Goal: Task Accomplishment & Management: Use online tool/utility

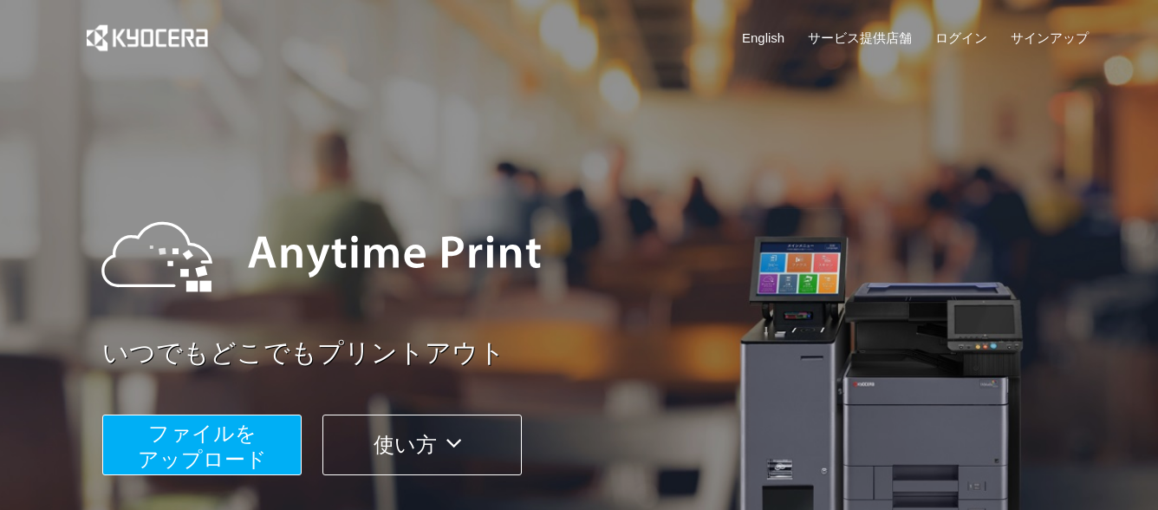
click at [251, 441] on span "ファイルを ​​アップロード" at bounding box center [202, 445] width 129 height 49
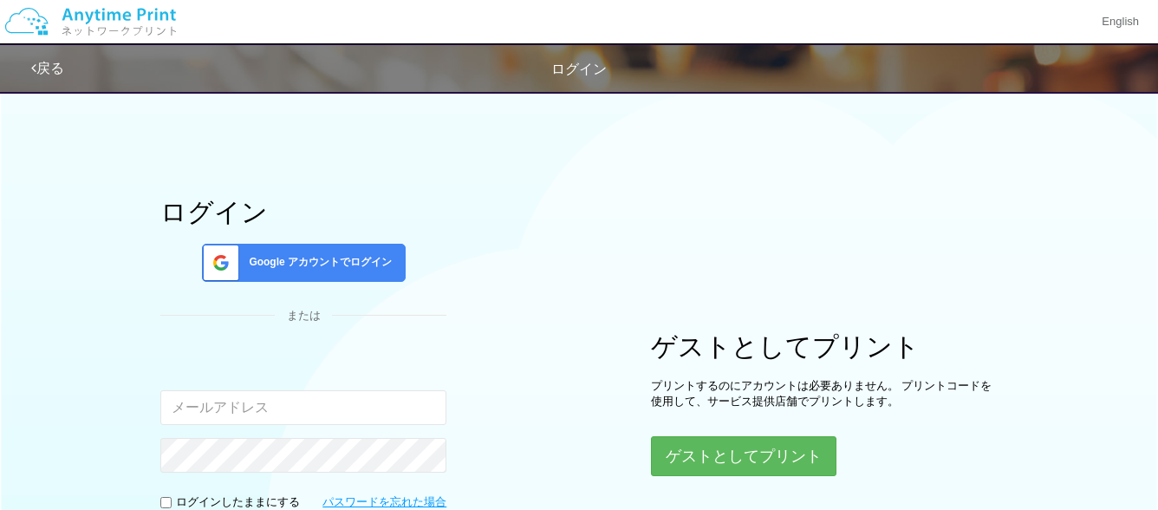
type input "[EMAIL_ADDRESS][DOMAIN_NAME]"
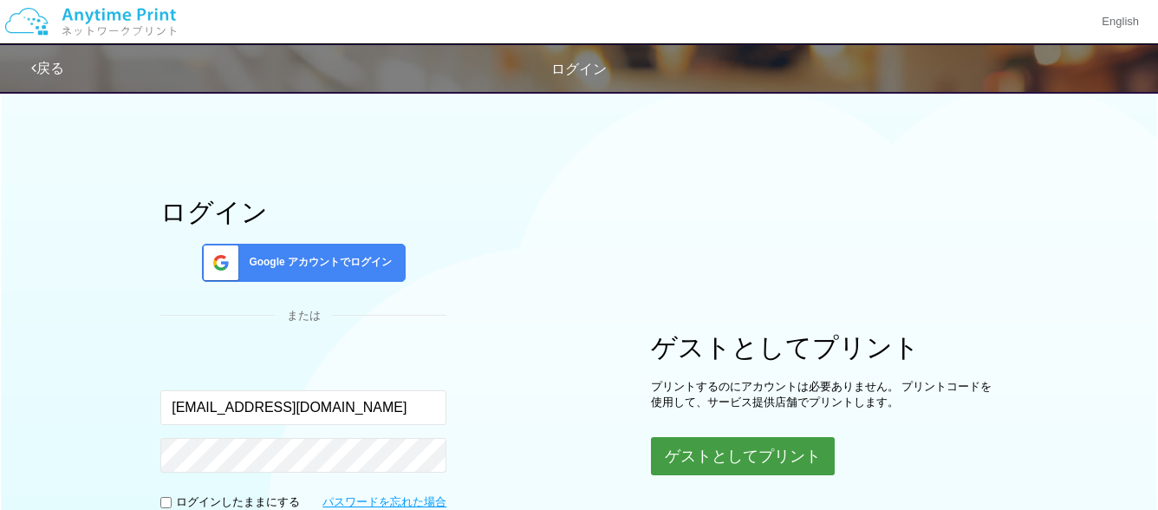
click at [800, 460] on button "ゲストとしてプリント" at bounding box center [743, 456] width 184 height 38
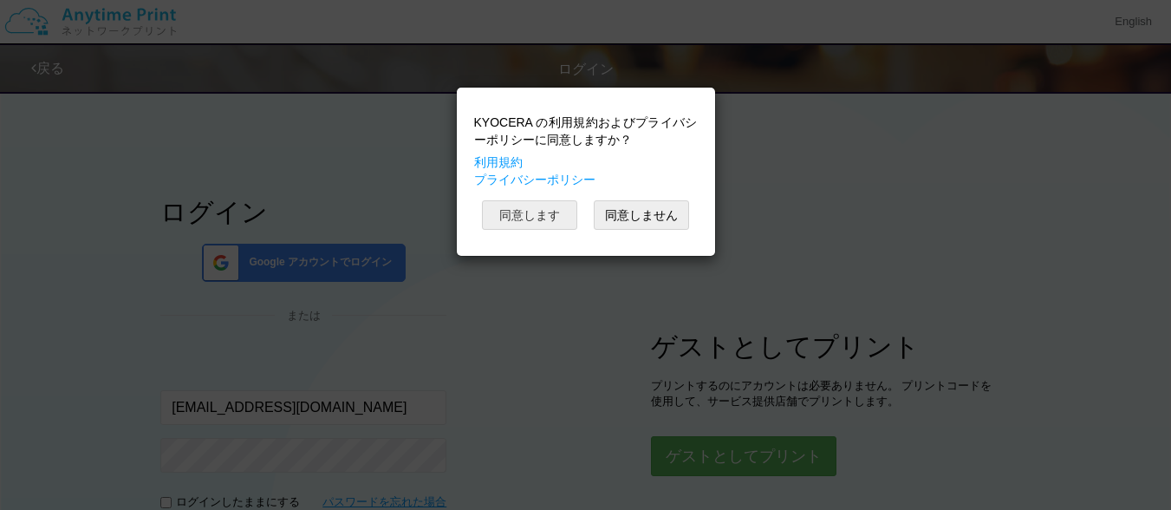
click at [548, 210] on button "同意します" at bounding box center [529, 214] width 95 height 29
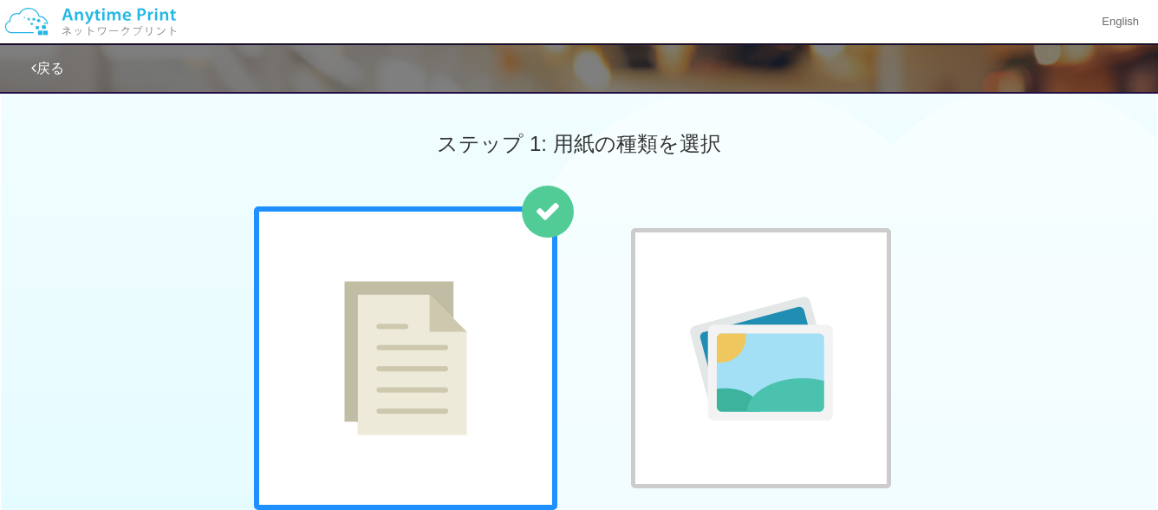
click at [811, 277] on div at bounding box center [761, 358] width 260 height 260
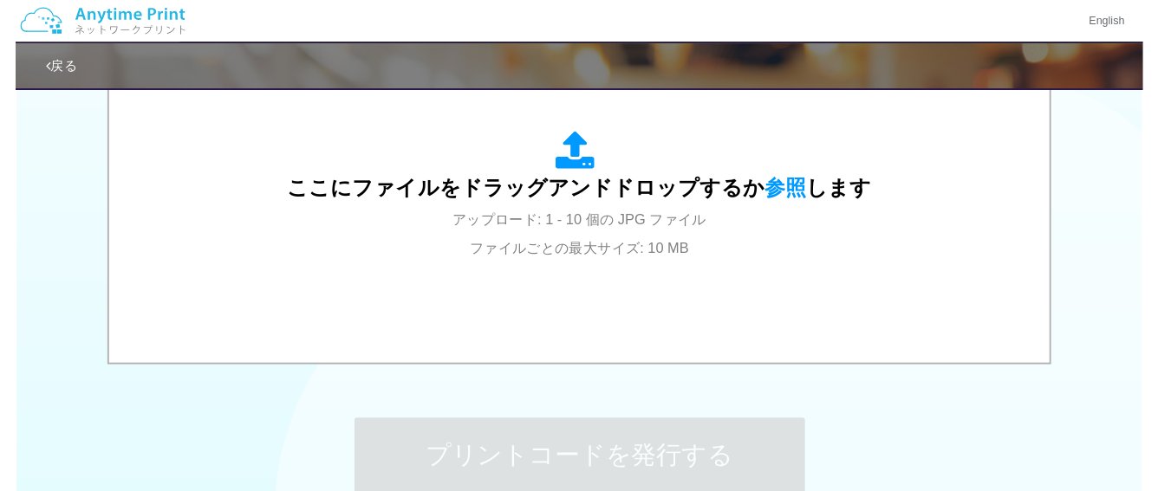
scroll to position [643, 0]
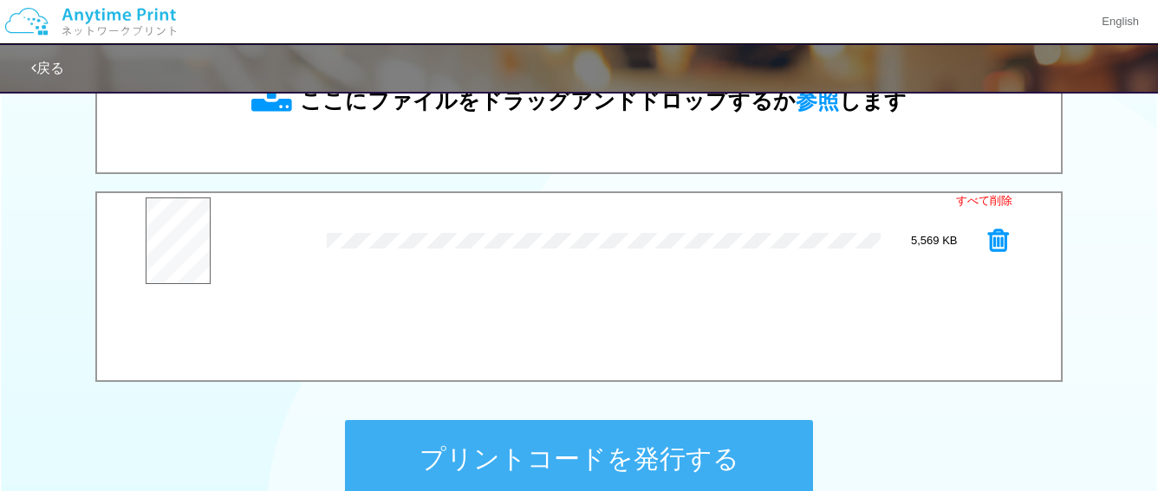
click at [631, 458] on button "プリントコードを発行する" at bounding box center [579, 459] width 468 height 78
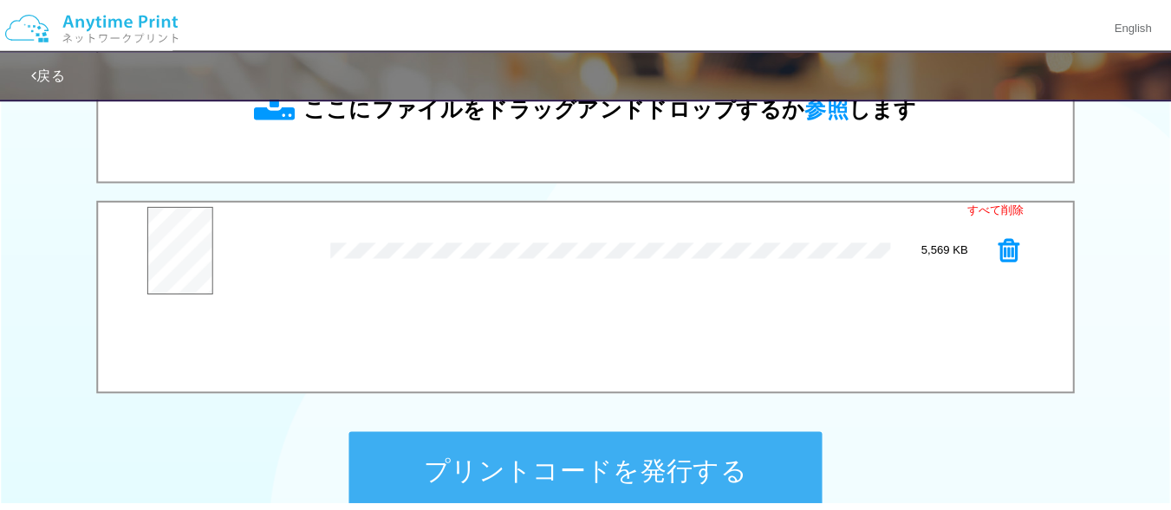
scroll to position [0, 0]
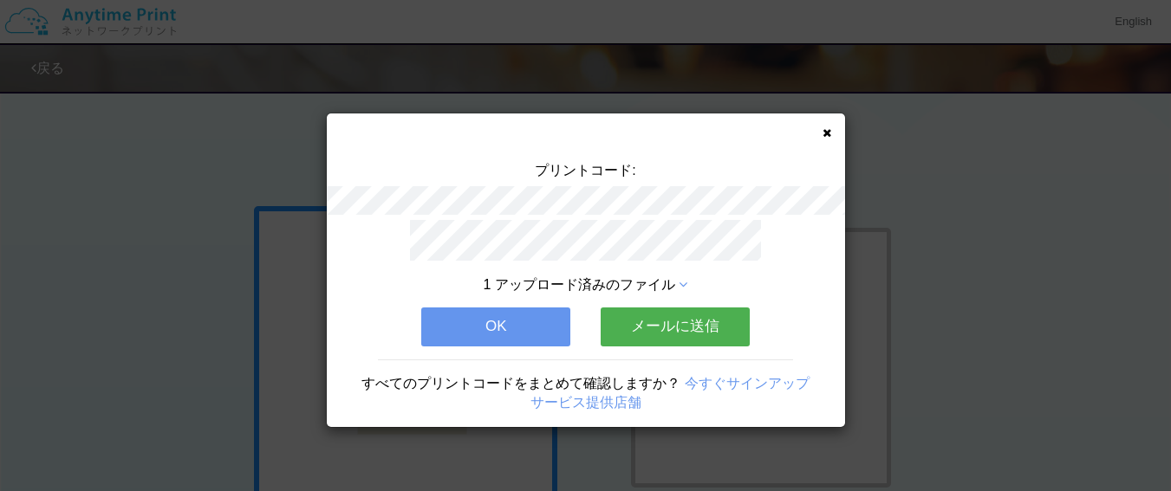
click at [693, 314] on button "メールに送信" at bounding box center [675, 327] width 149 height 38
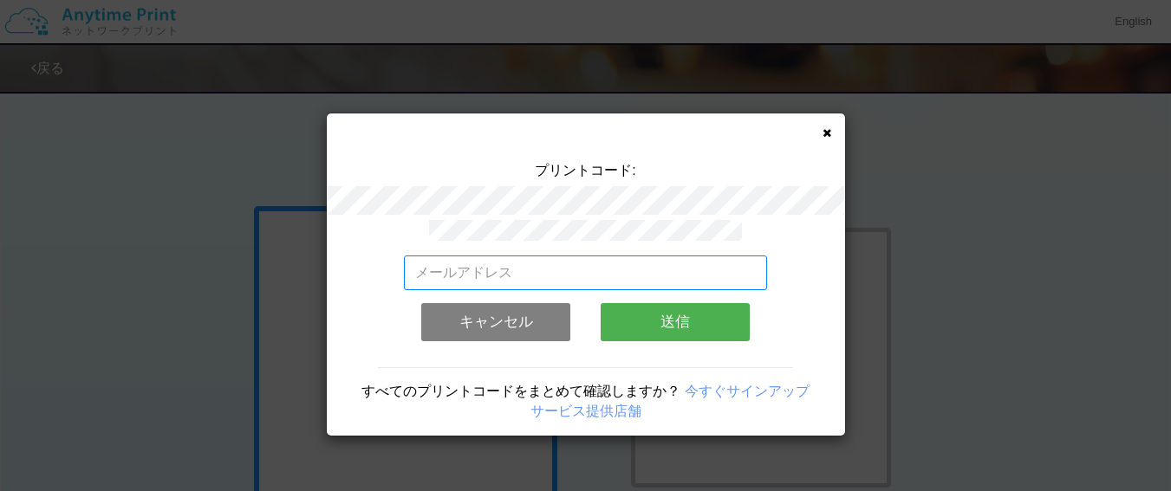
click at [564, 275] on input "email" at bounding box center [585, 273] width 363 height 35
type input "[EMAIL_ADDRESS][DOMAIN_NAME]"
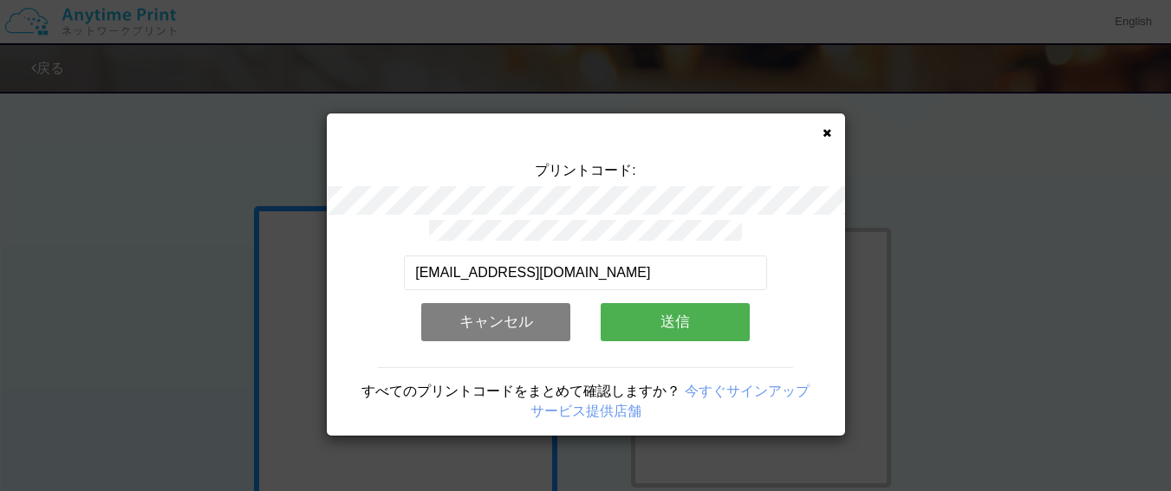
click at [705, 311] on button "送信" at bounding box center [675, 322] width 149 height 38
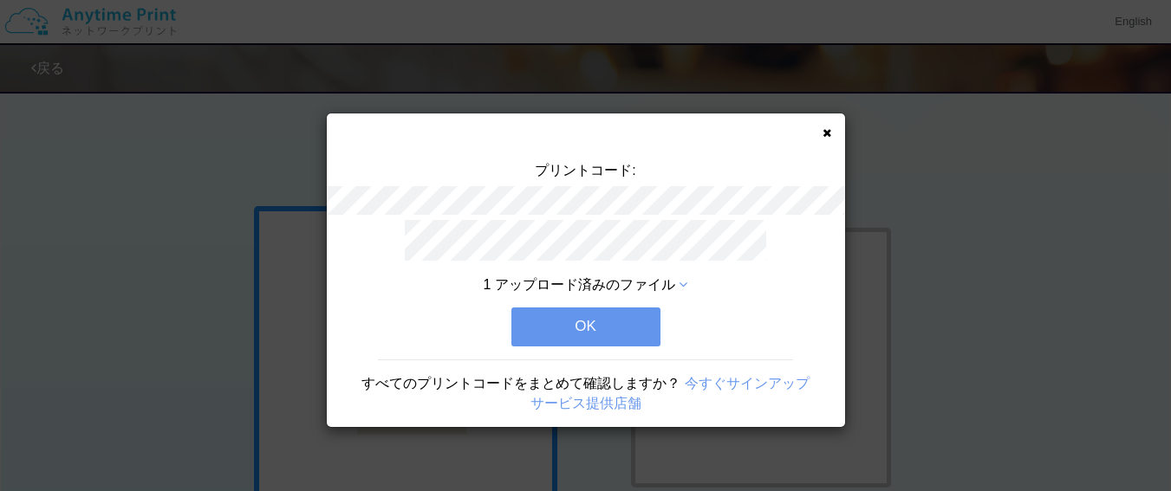
click at [575, 326] on button "OK" at bounding box center [585, 327] width 149 height 38
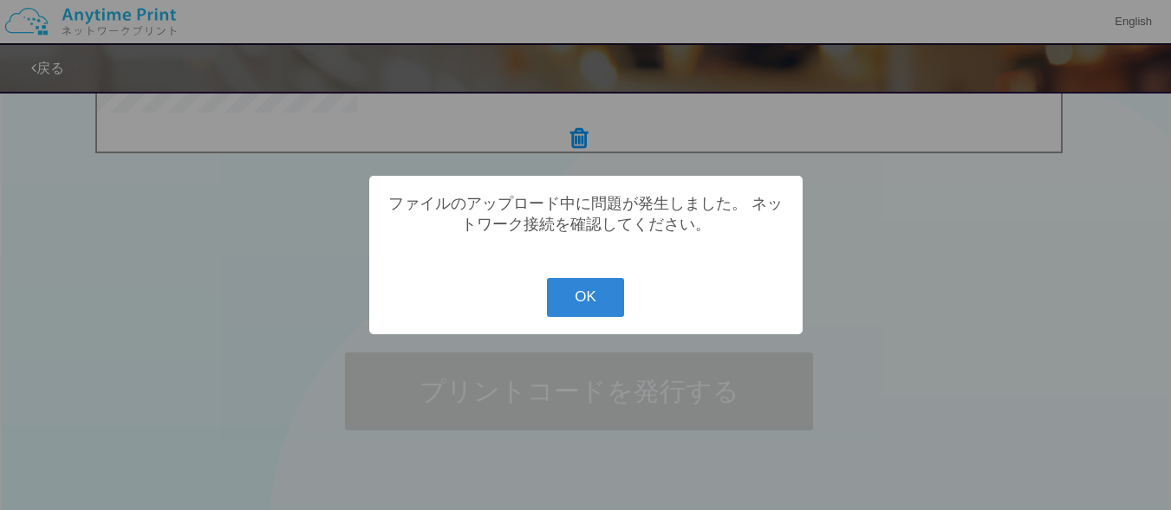
scroll to position [641, 0]
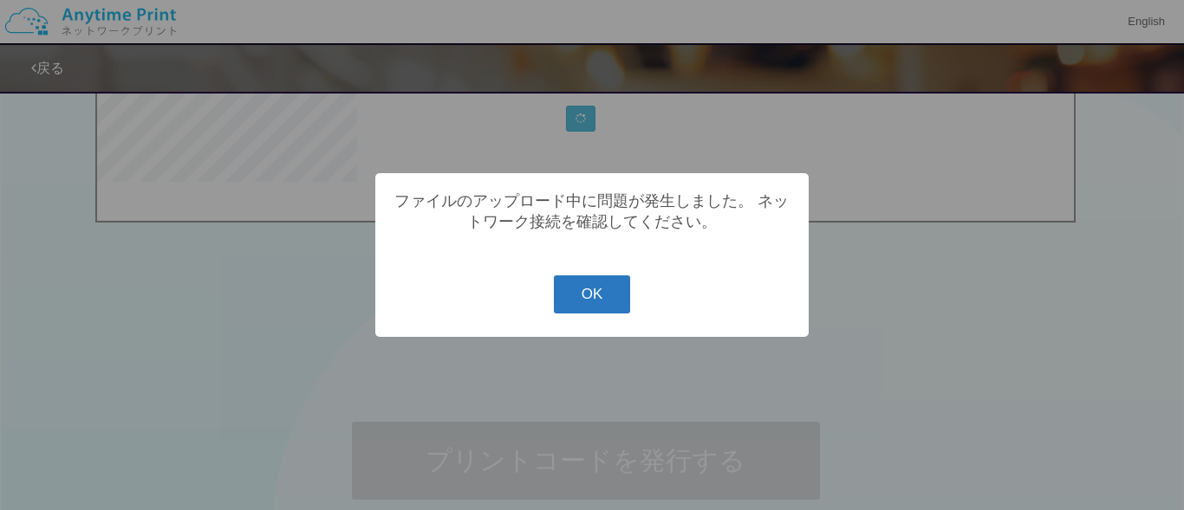
click at [594, 292] on button "OK" at bounding box center [592, 295] width 77 height 38
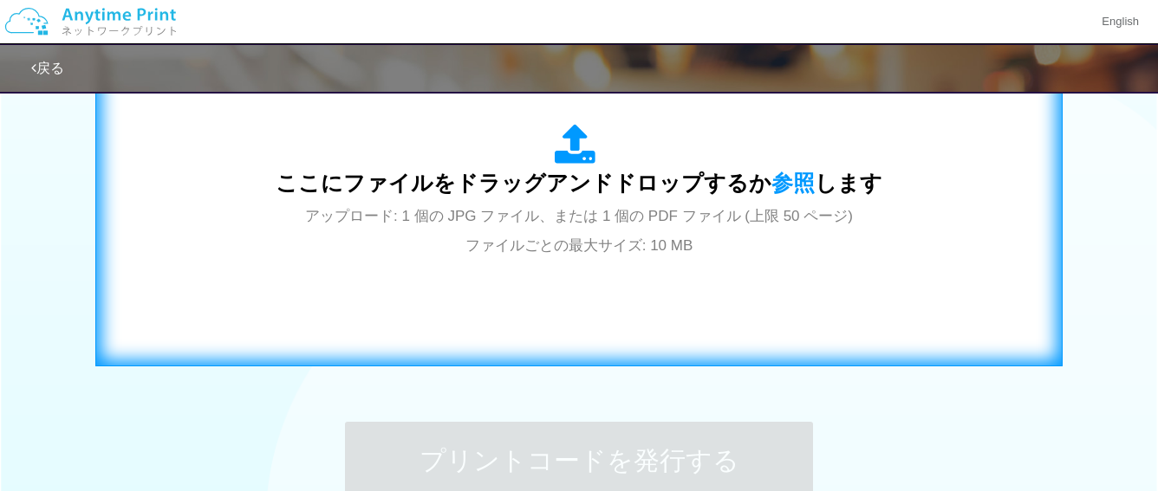
drag, startPoint x: 536, startPoint y: 227, endPoint x: 855, endPoint y: 300, distance: 327.1
click at [855, 300] on div "ここにファイルをドラッグアンドドロップするか 参照 します アップロード: 1 個の JPG ファイル、または 1 個の PDF ファイル (上限 50 ペー…" at bounding box center [579, 192] width 931 height 314
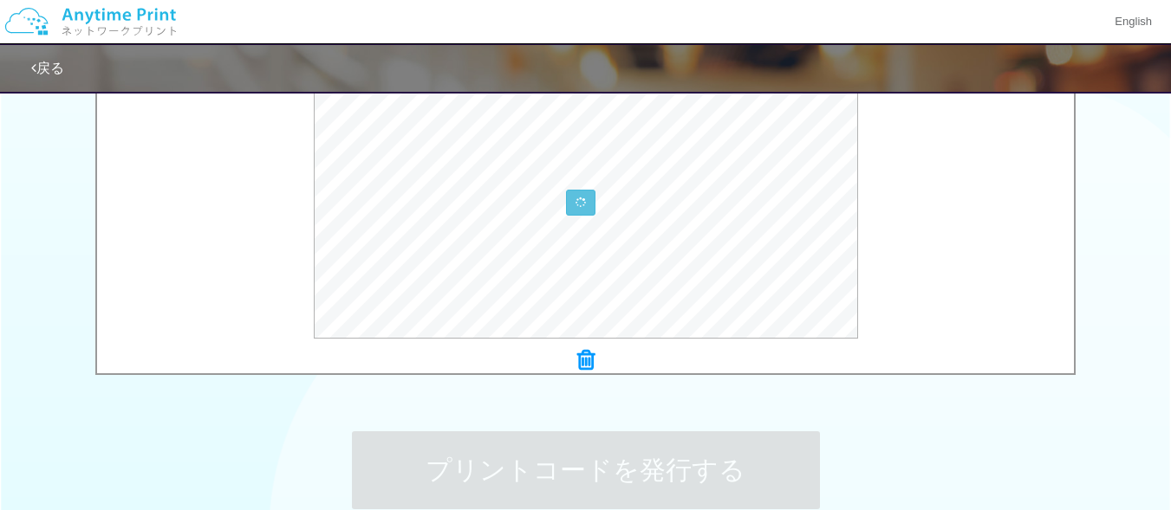
scroll to position [633, 0]
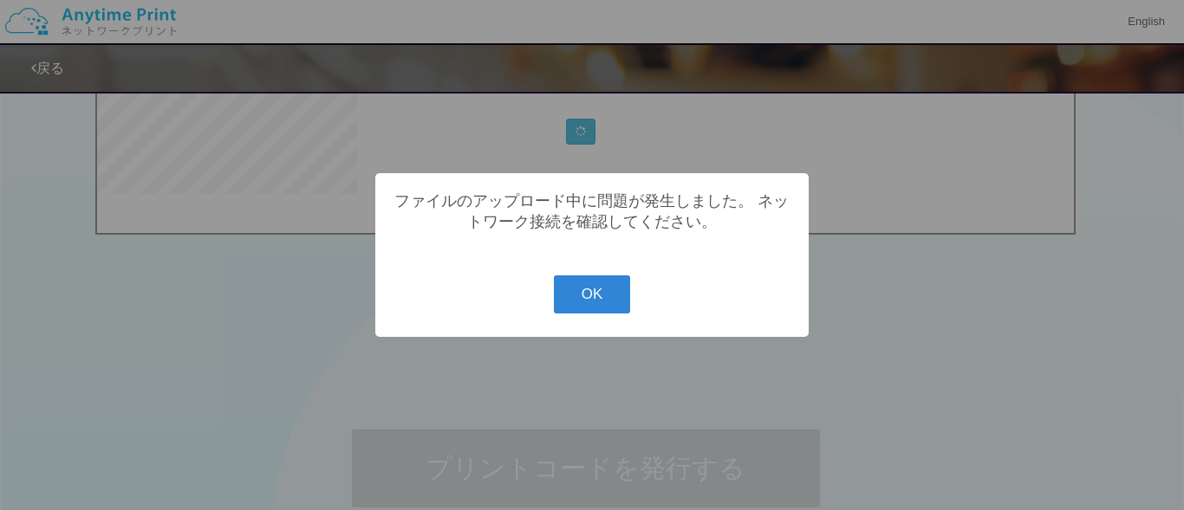
click at [592, 287] on button "OK" at bounding box center [592, 295] width 77 height 38
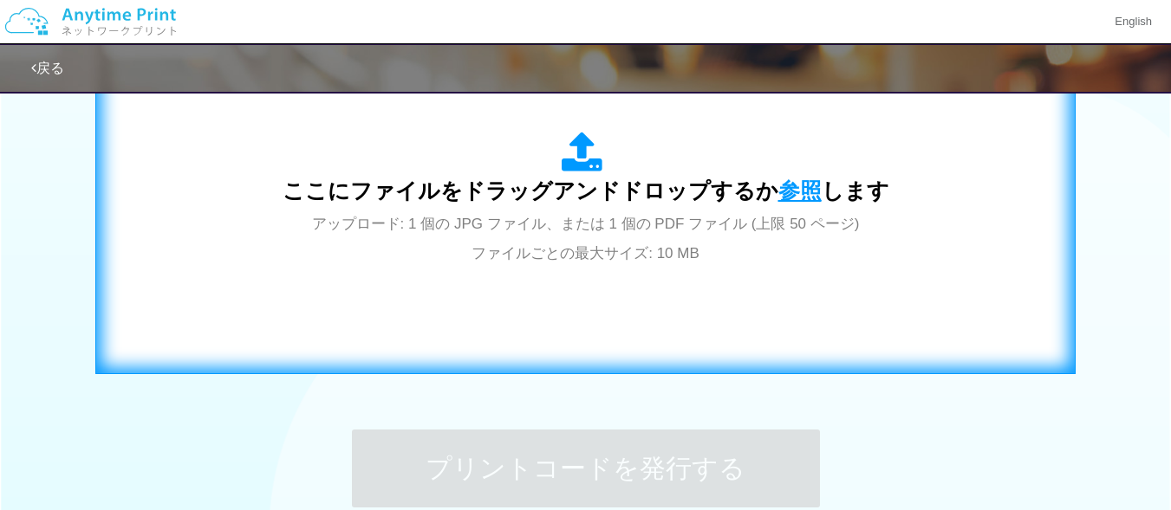
drag, startPoint x: 496, startPoint y: 213, endPoint x: 796, endPoint y: 197, distance: 301.1
click at [796, 197] on span "参照" at bounding box center [799, 191] width 43 height 24
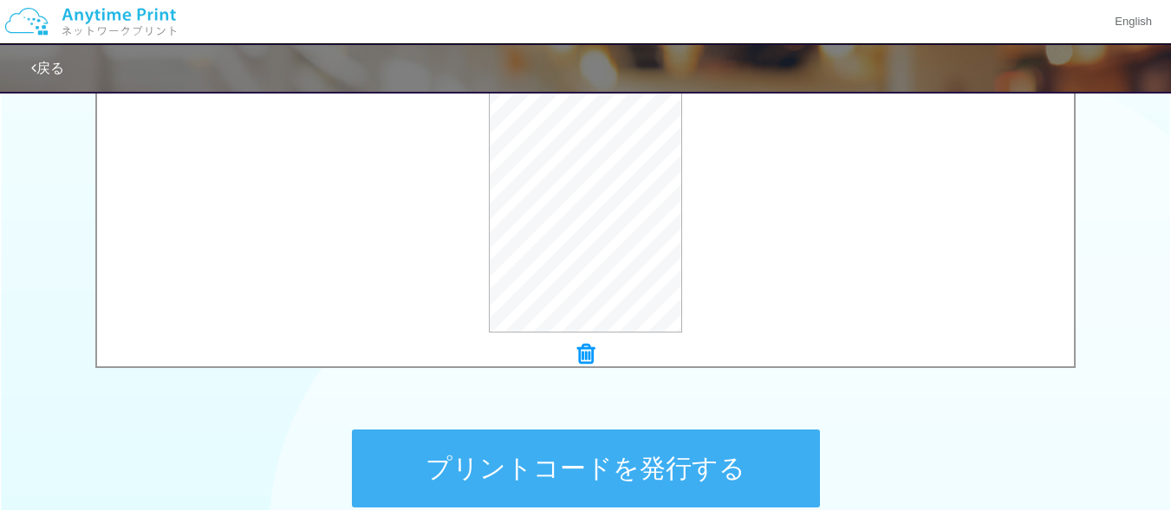
click at [651, 471] on button "プリントコードを発行する" at bounding box center [586, 469] width 468 height 78
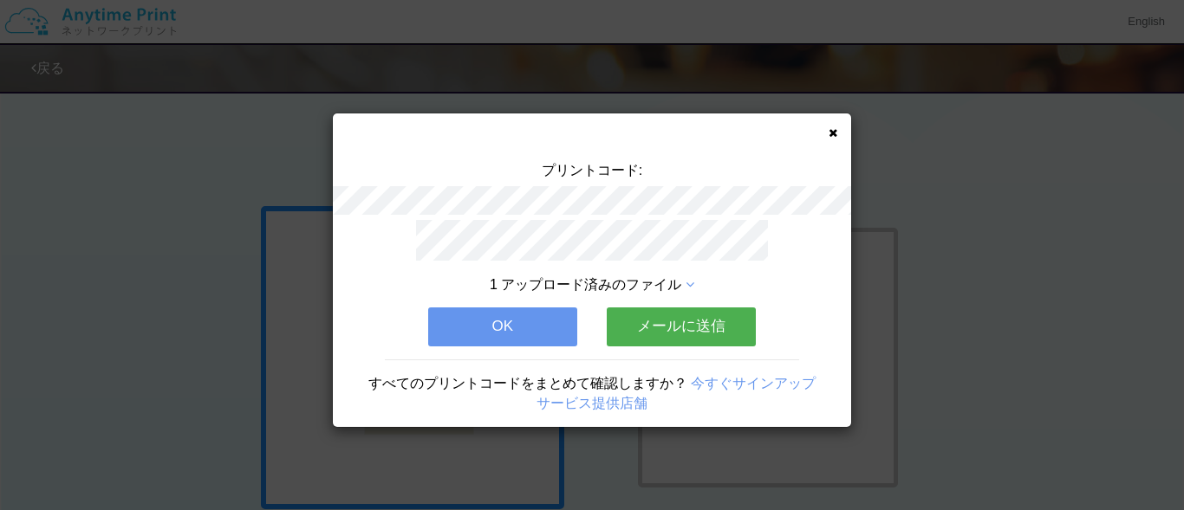
click at [659, 321] on button "メールに送信" at bounding box center [681, 327] width 149 height 38
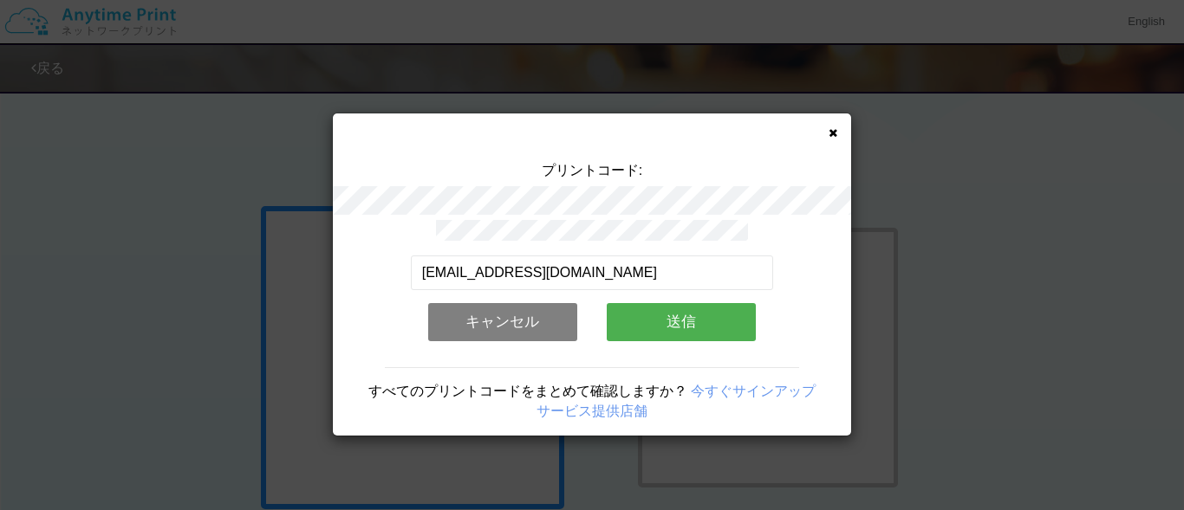
click at [659, 321] on button "送信" at bounding box center [681, 322] width 149 height 38
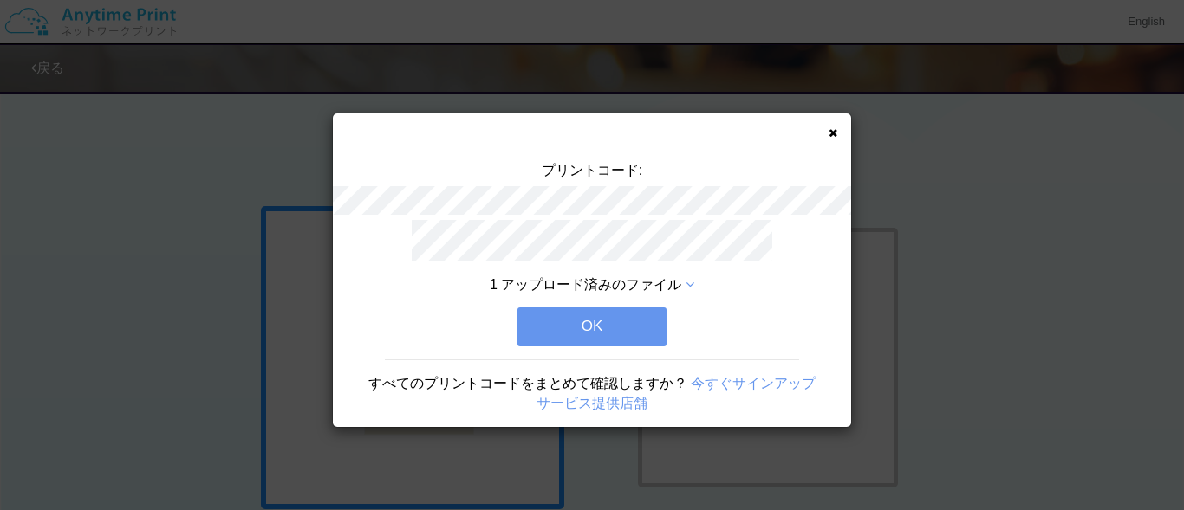
click at [620, 325] on button "OK" at bounding box center [591, 327] width 149 height 38
